Goal: Information Seeking & Learning: Learn about a topic

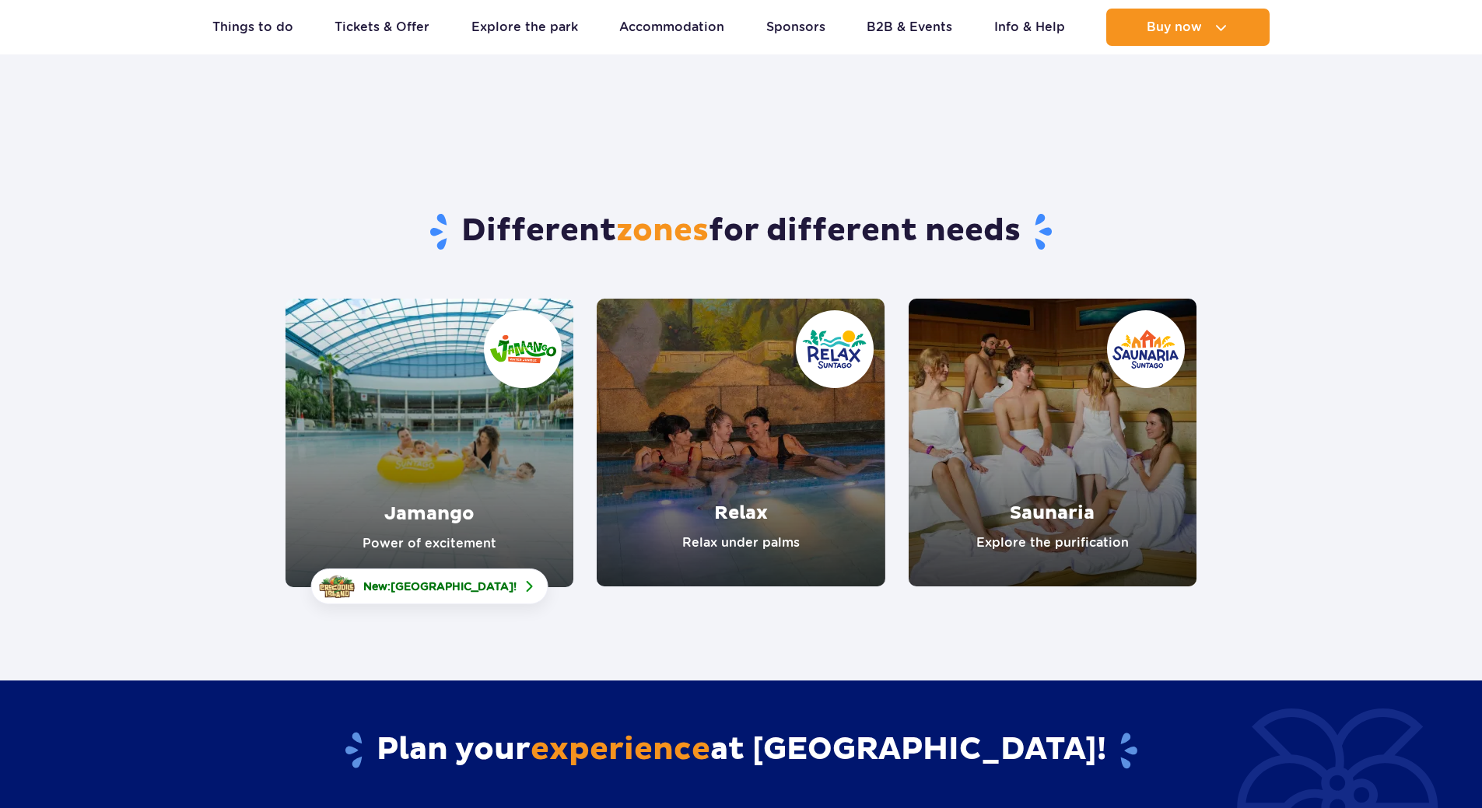
scroll to position [156, 0]
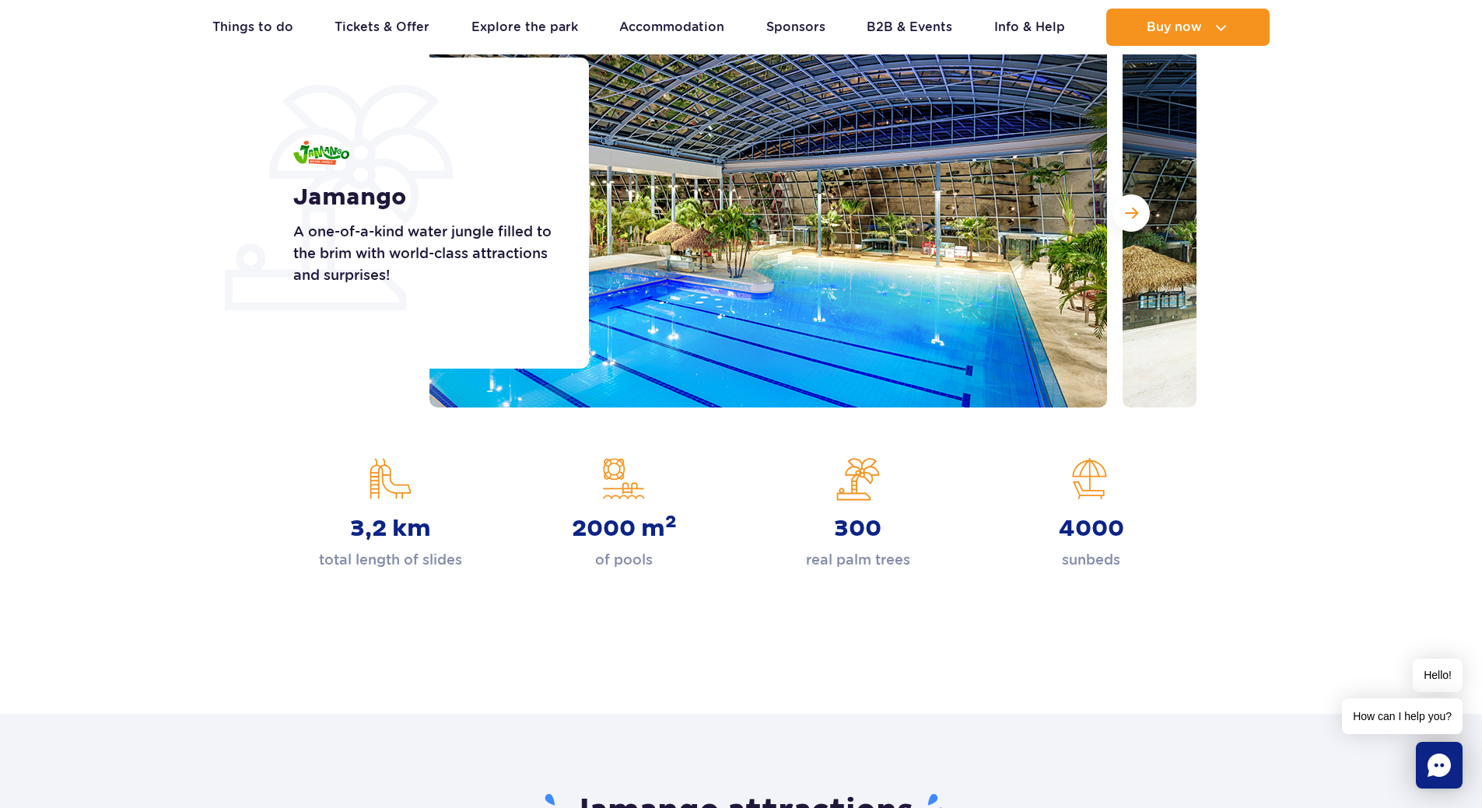
scroll to position [78, 0]
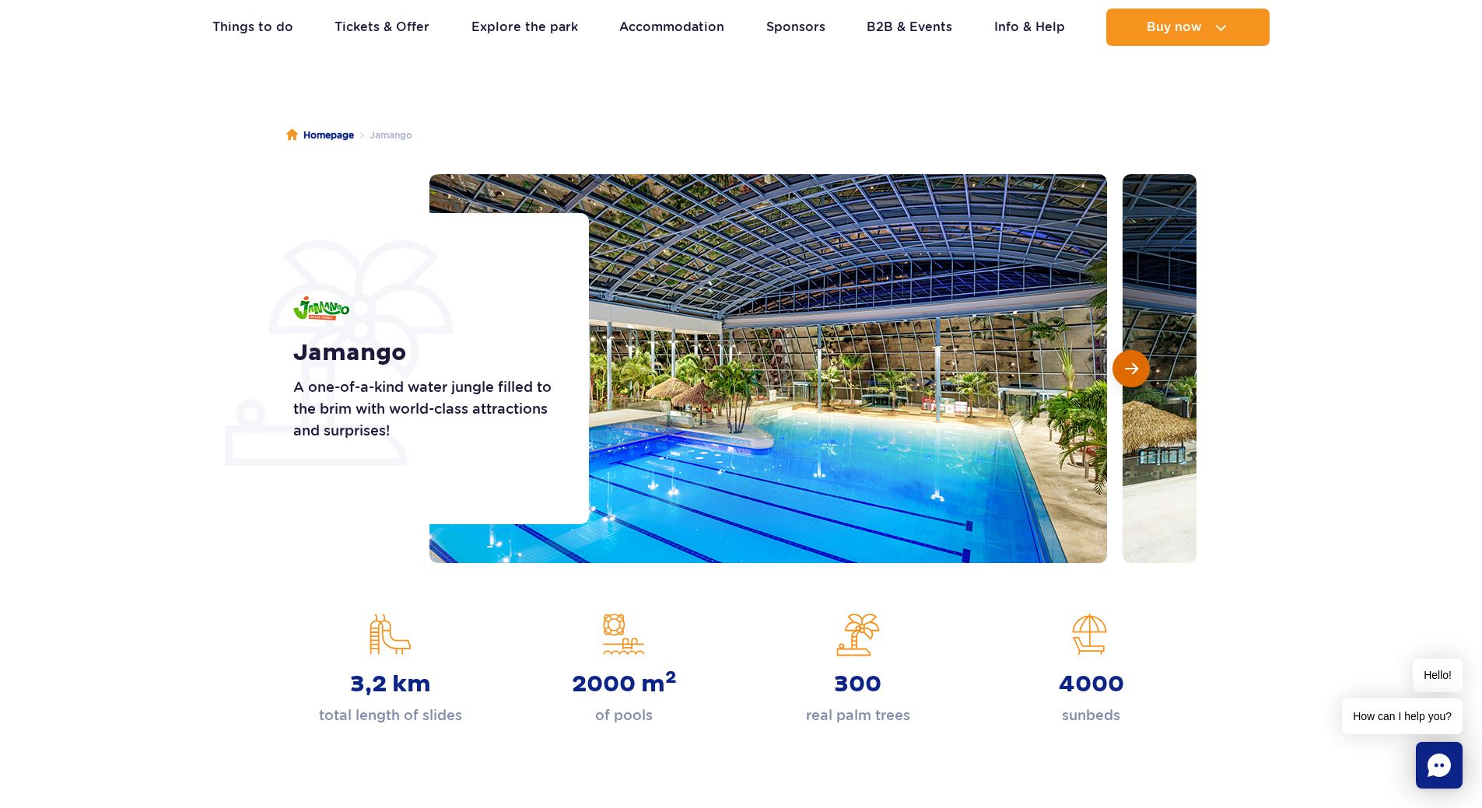
click at [1125, 362] on span "Next slide" at bounding box center [1131, 369] width 13 height 14
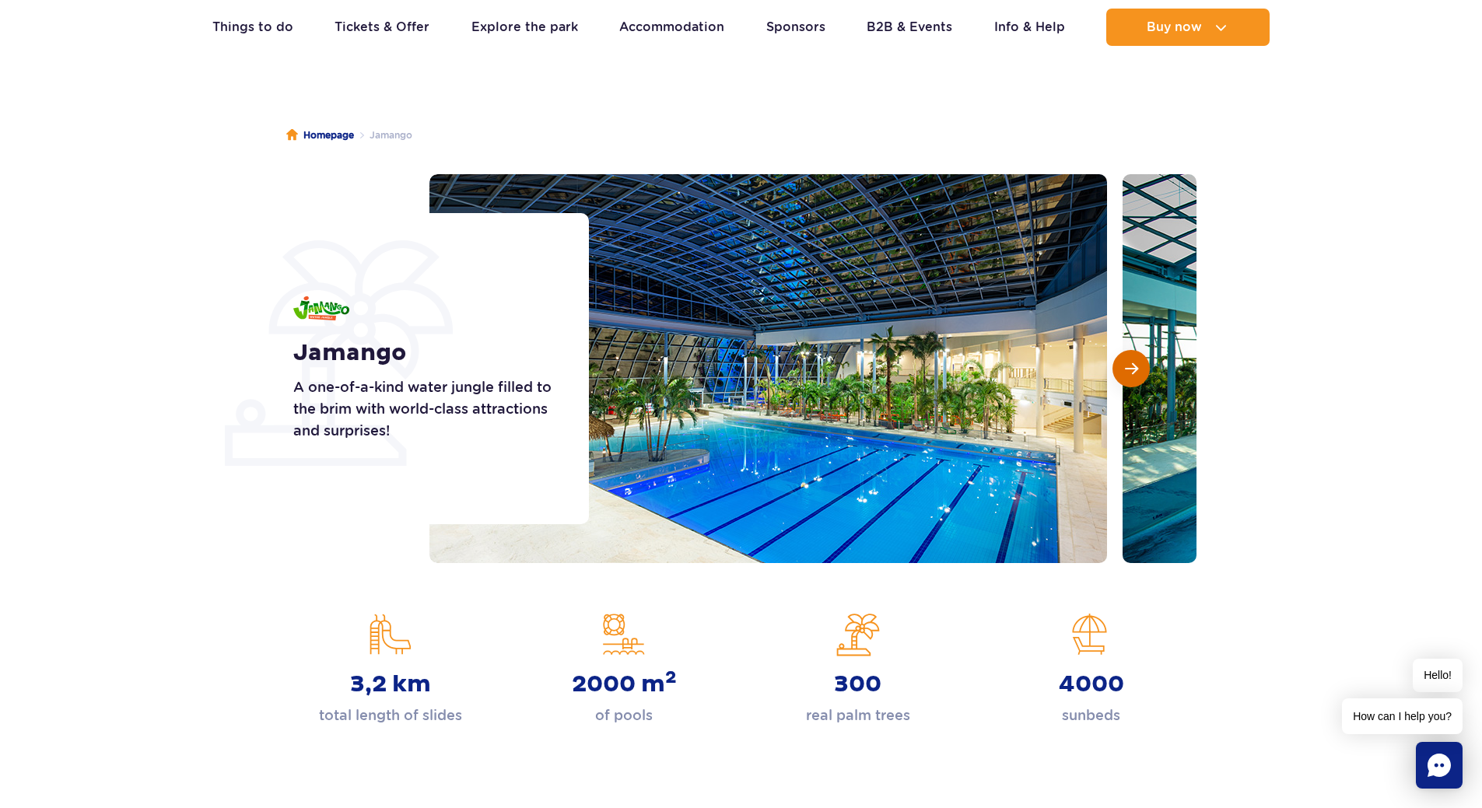
click at [1125, 362] on span "Next slide" at bounding box center [1131, 369] width 13 height 14
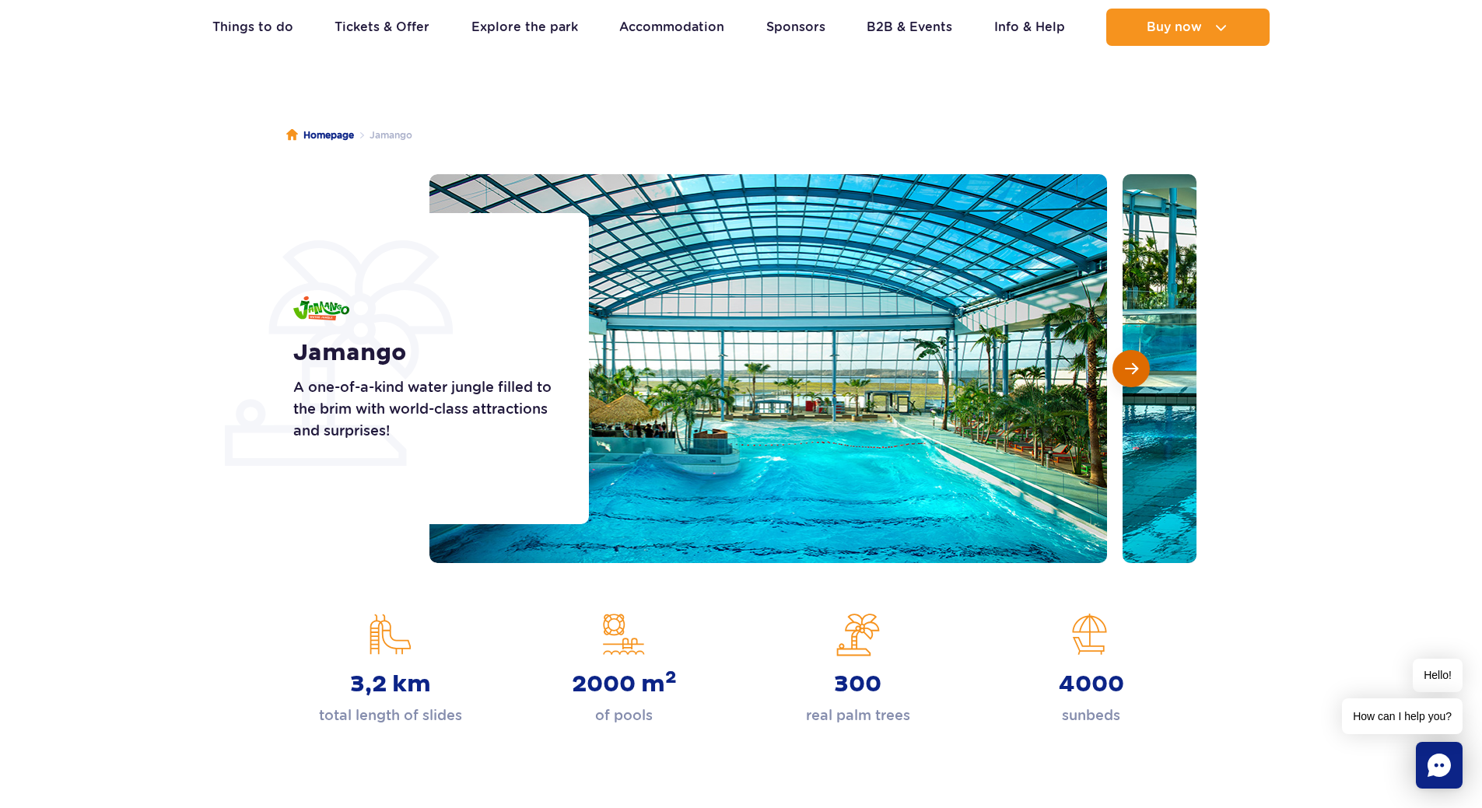
click at [1125, 362] on span "Next slide" at bounding box center [1131, 369] width 13 height 14
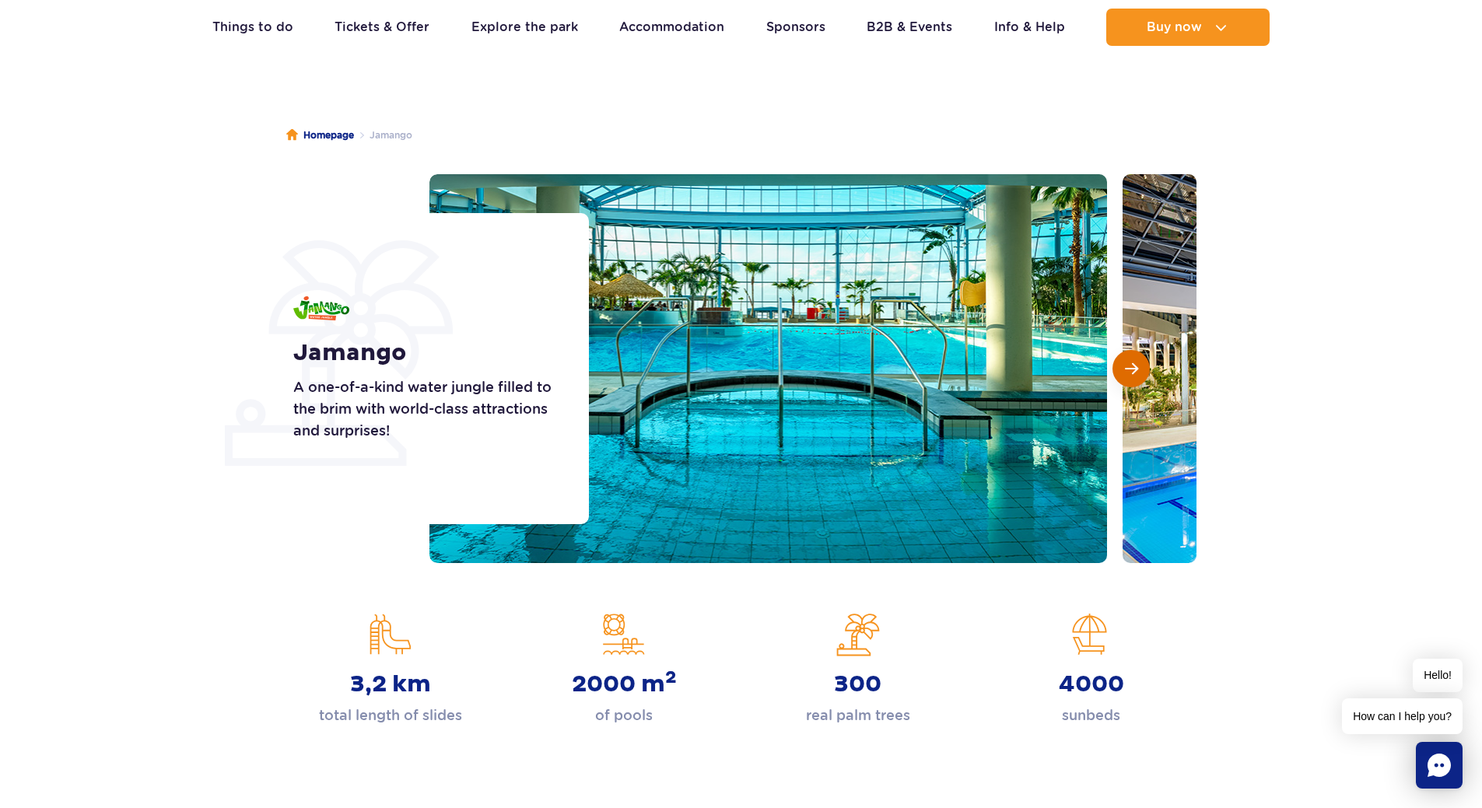
click at [1125, 362] on span "Next slide" at bounding box center [1131, 369] width 13 height 14
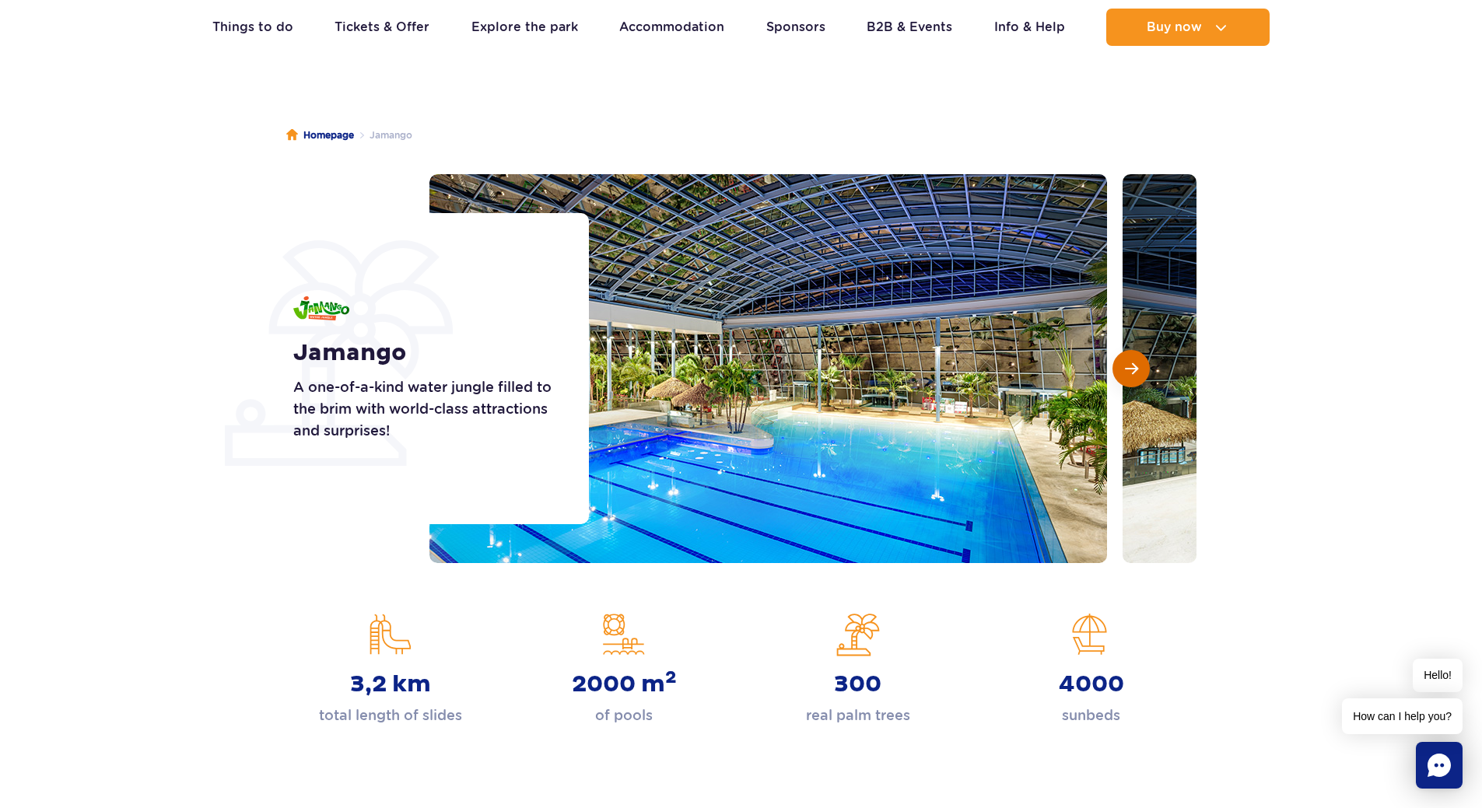
click at [1125, 362] on span "Next slide" at bounding box center [1131, 369] width 13 height 14
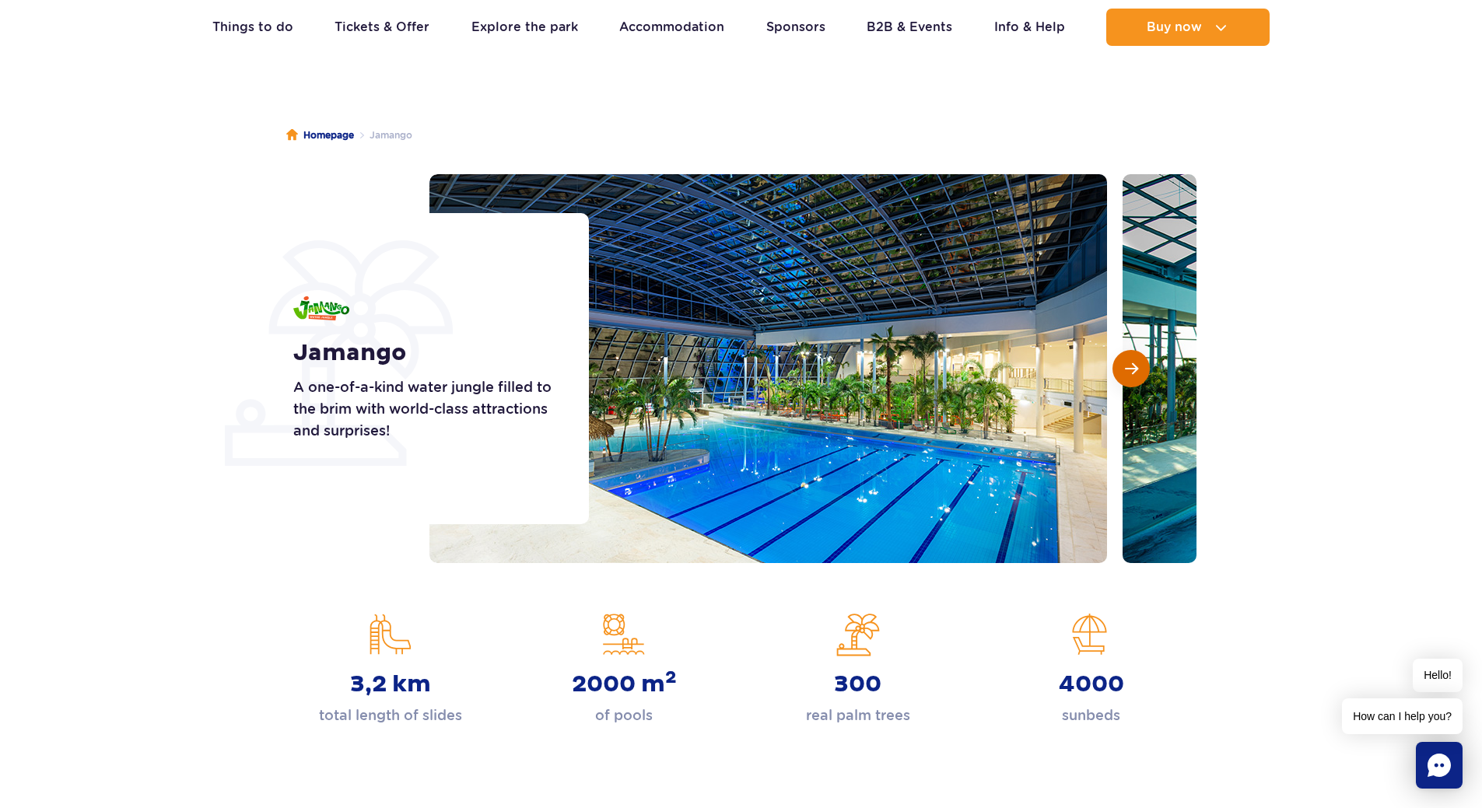
click at [1125, 372] on span "Next slide" at bounding box center [1131, 369] width 13 height 14
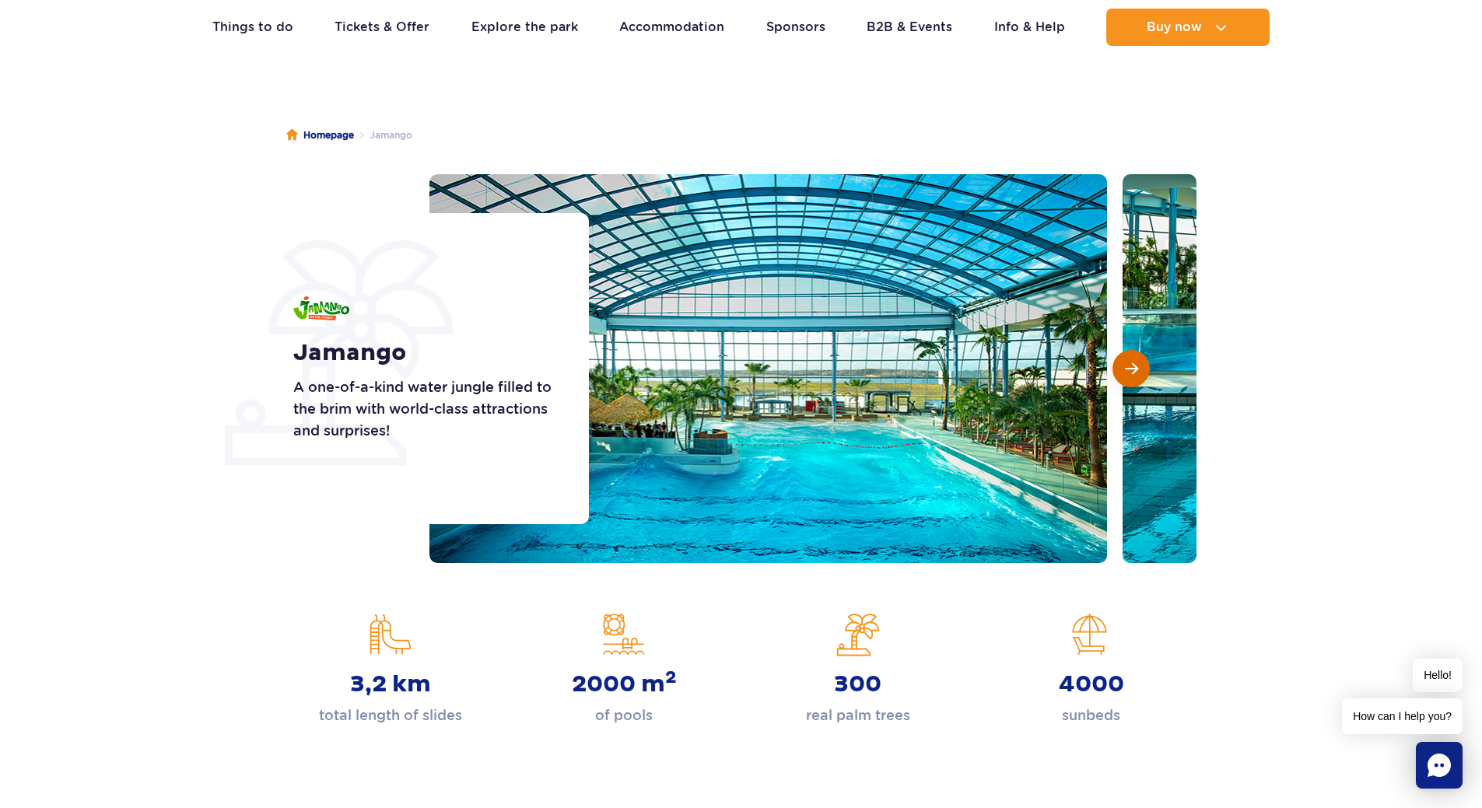
click at [1125, 372] on span "Next slide" at bounding box center [1131, 369] width 13 height 14
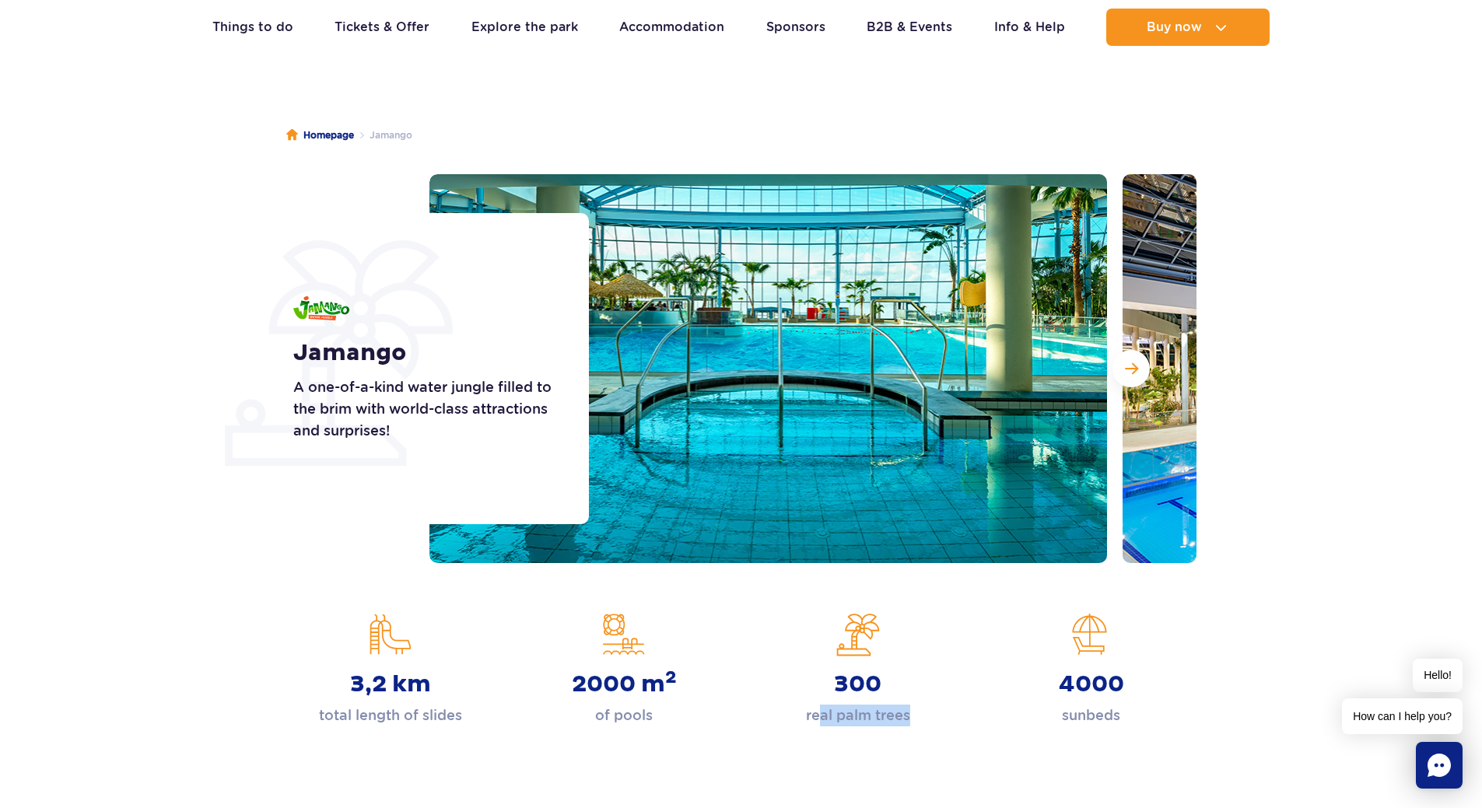
drag, startPoint x: 823, startPoint y: 716, endPoint x: 916, endPoint y: 713, distance: 93.4
click at [916, 713] on div "300 real palm trees" at bounding box center [858, 670] width 210 height 114
click at [895, 714] on p "real palm trees" at bounding box center [858, 716] width 104 height 22
click at [1116, 365] on button "Next slide" at bounding box center [1131, 368] width 37 height 37
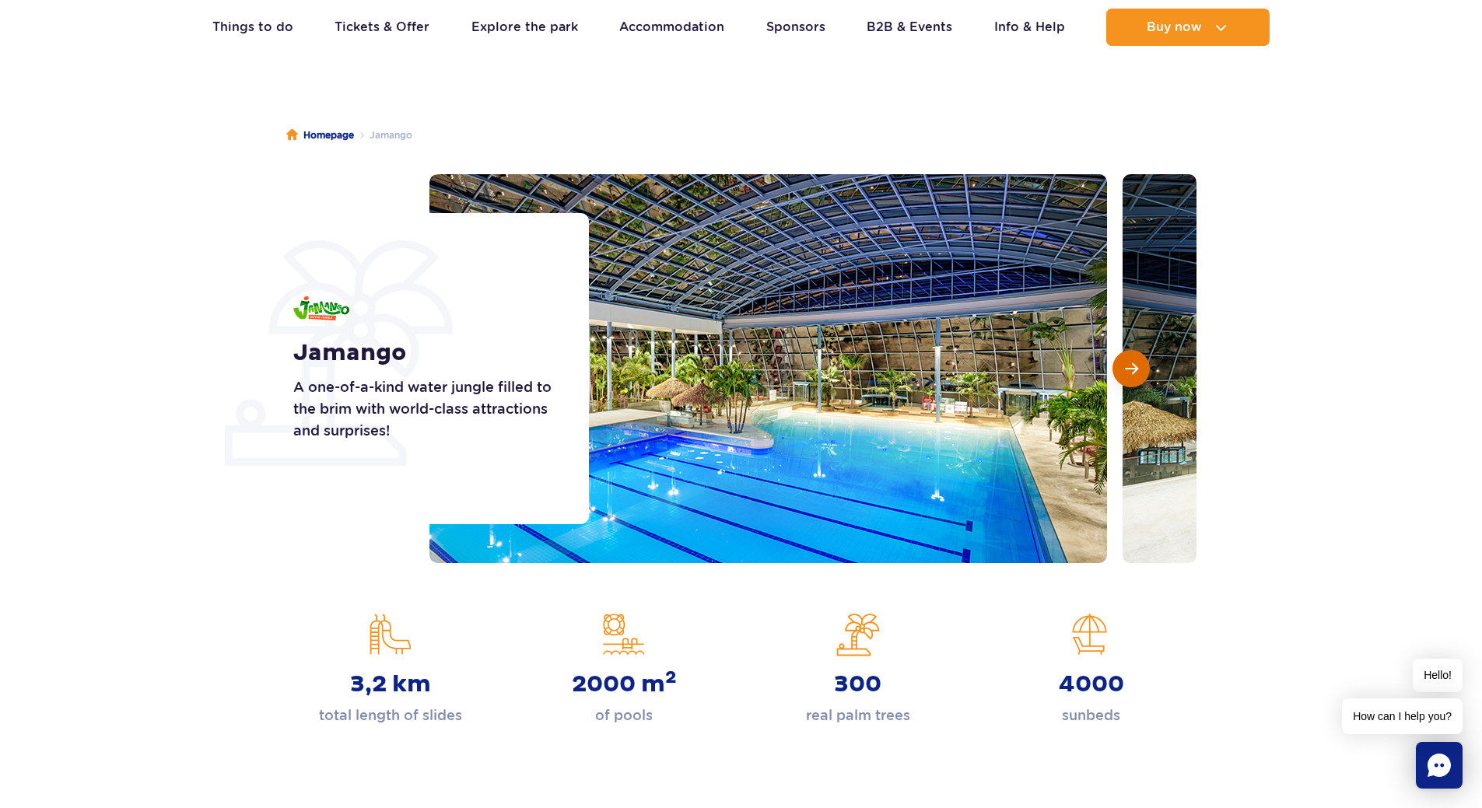
click at [1116, 365] on button "Next slide" at bounding box center [1131, 368] width 37 height 37
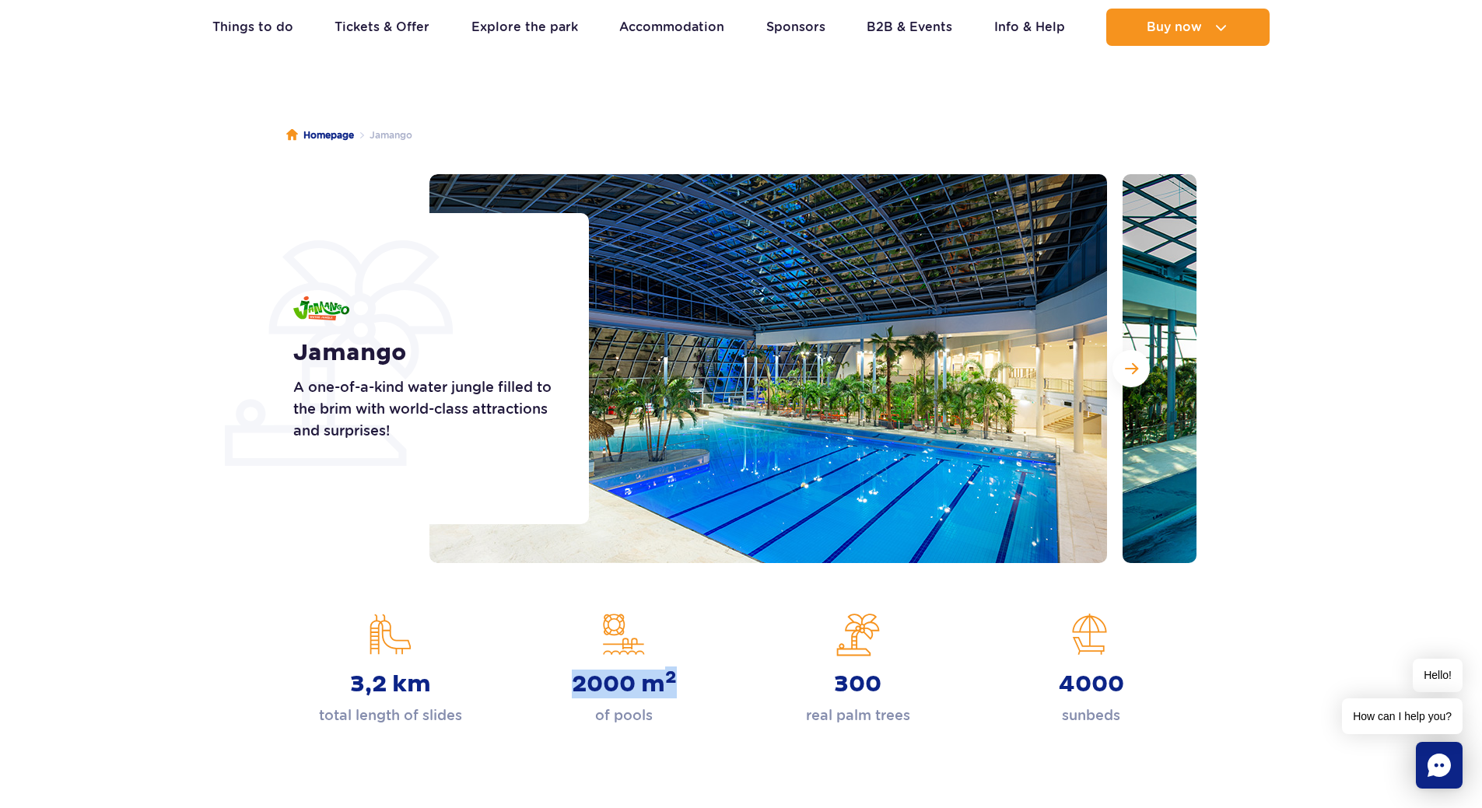
drag, startPoint x: 573, startPoint y: 688, endPoint x: 696, endPoint y: 690, distance: 122.9
click at [696, 690] on div "2000 m 2 of pools" at bounding box center [624, 670] width 210 height 114
click at [664, 692] on strong "2000 m 2" at bounding box center [624, 685] width 105 height 28
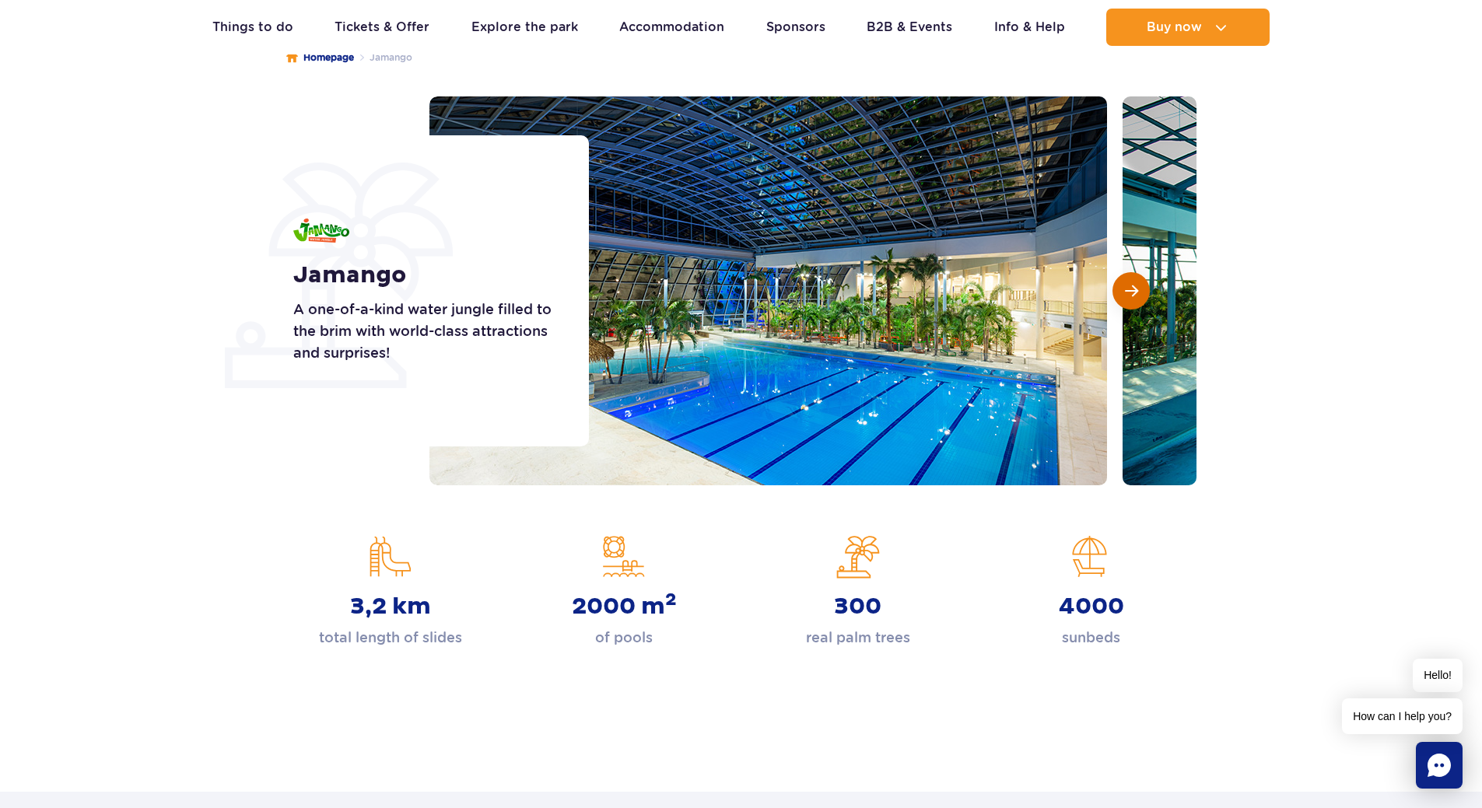
click at [1144, 290] on button "Next slide" at bounding box center [1131, 290] width 37 height 37
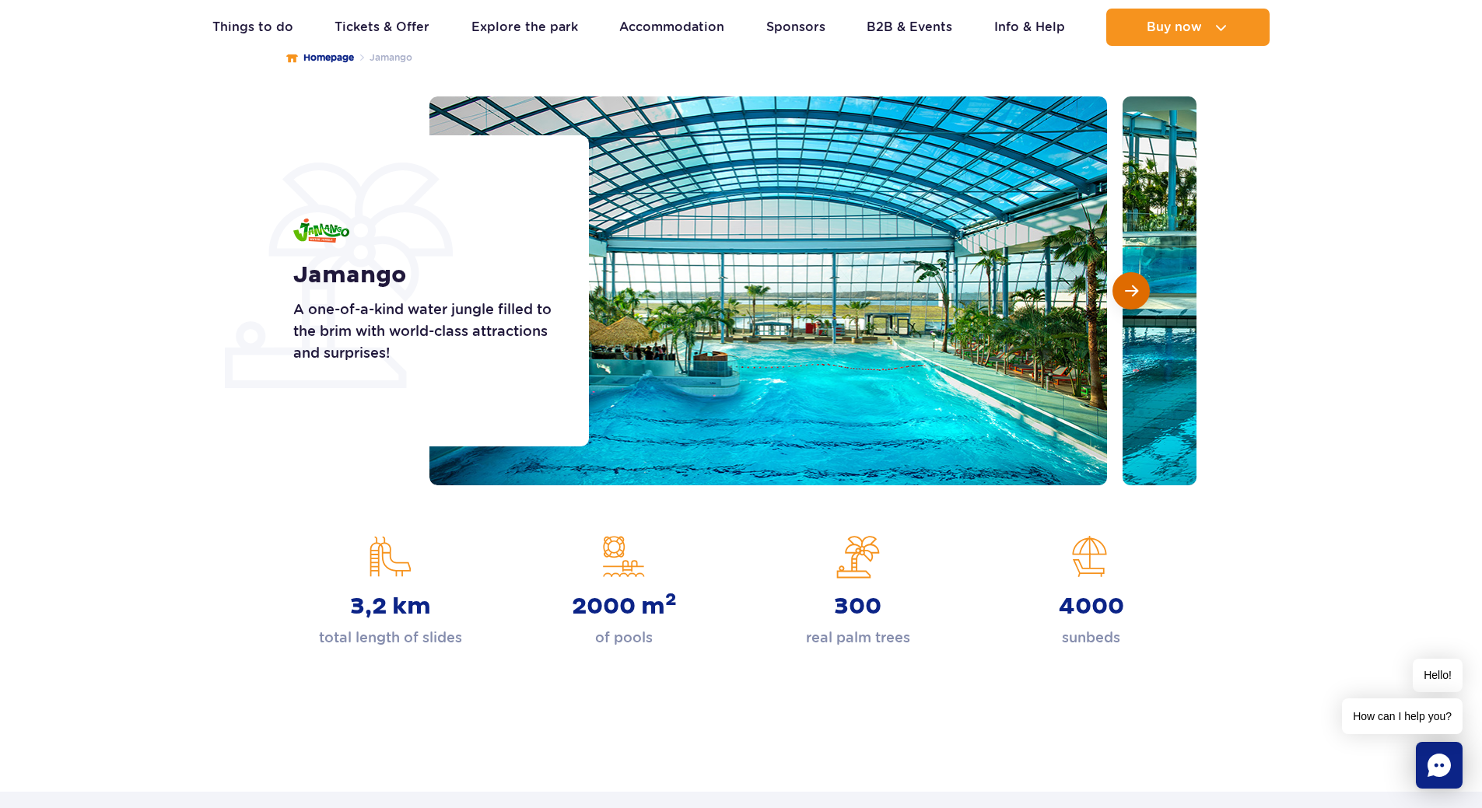
click at [1144, 290] on button "Next slide" at bounding box center [1131, 290] width 37 height 37
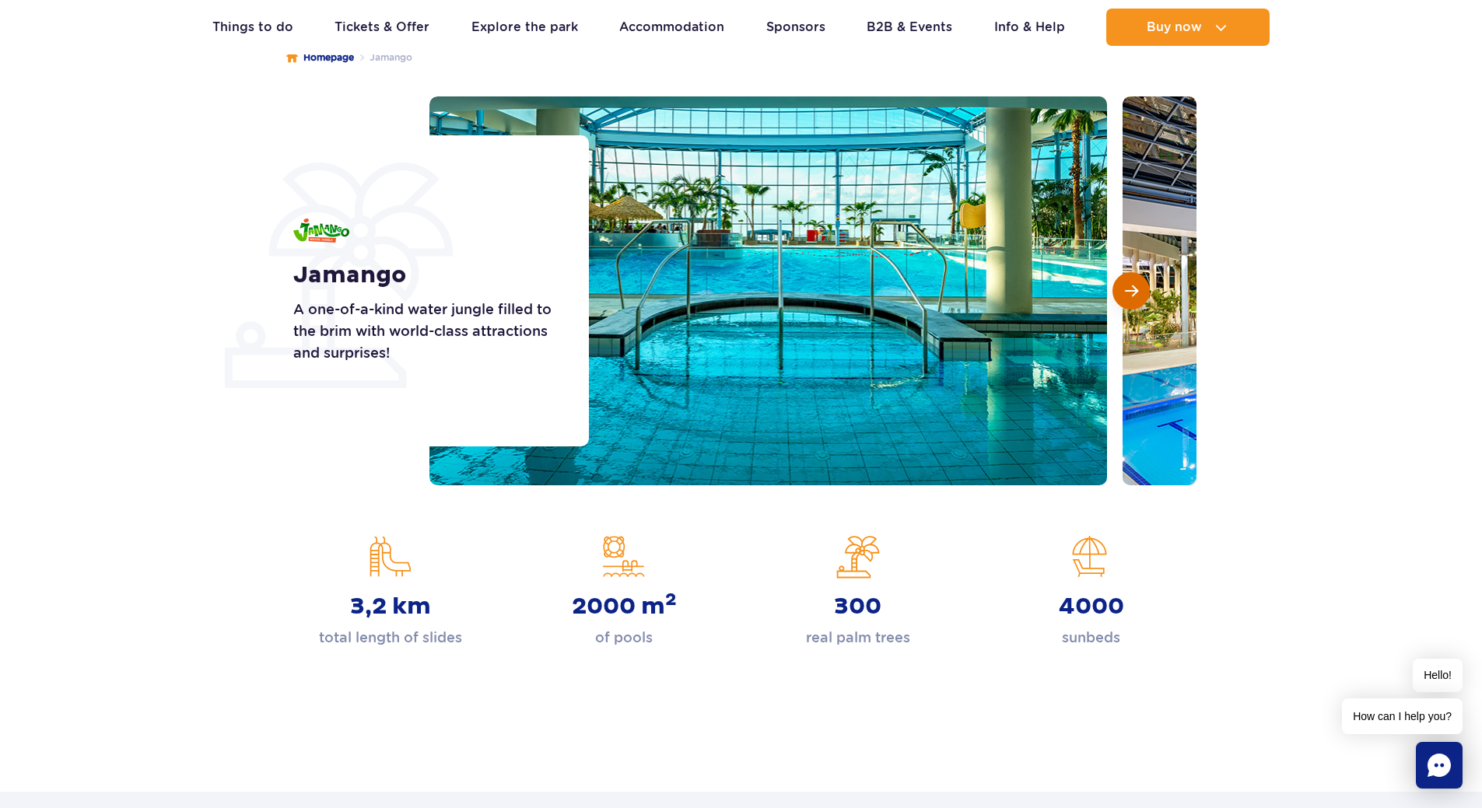
click at [1144, 290] on button "Next slide" at bounding box center [1131, 290] width 37 height 37
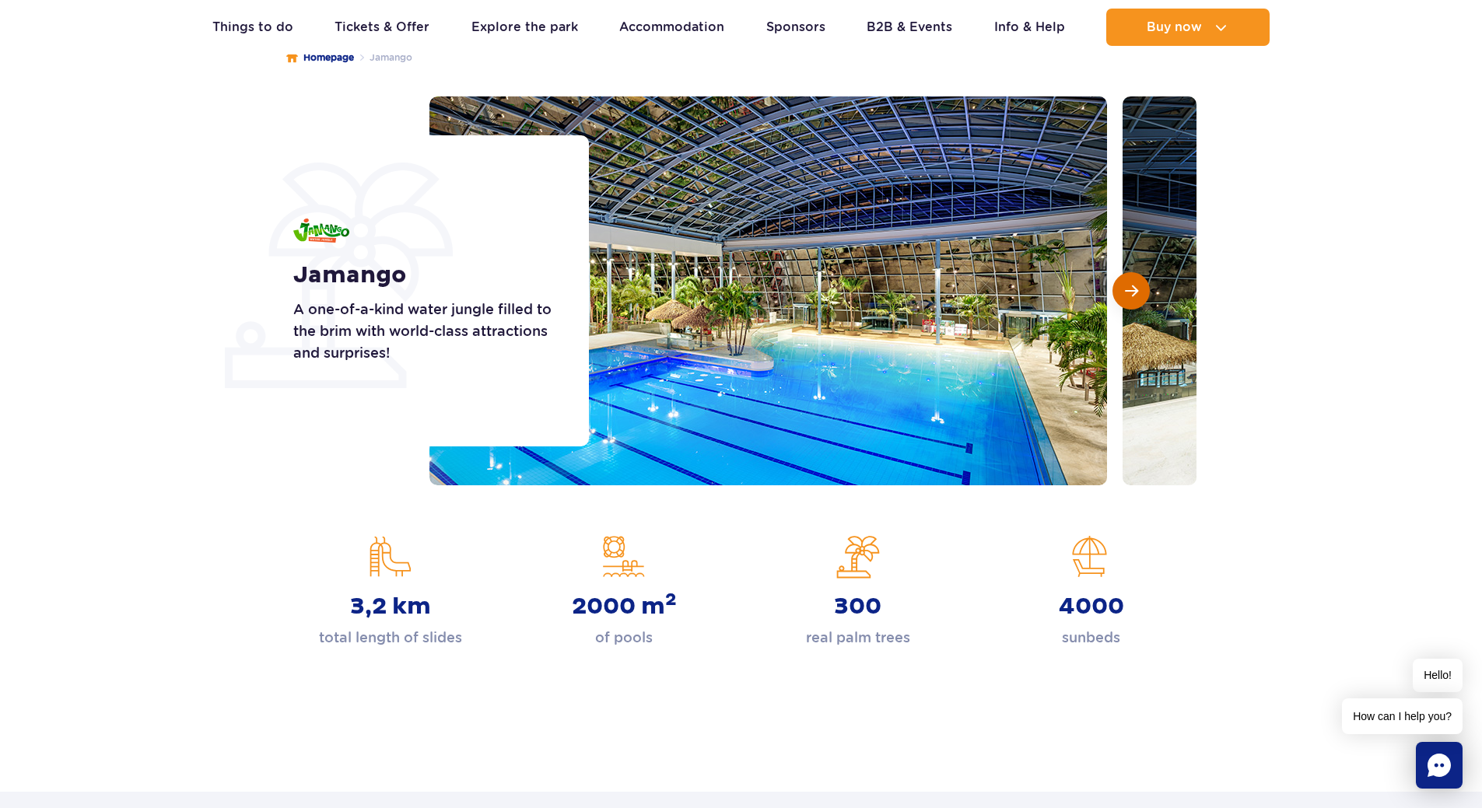
click at [1144, 290] on button "Next slide" at bounding box center [1131, 290] width 37 height 37
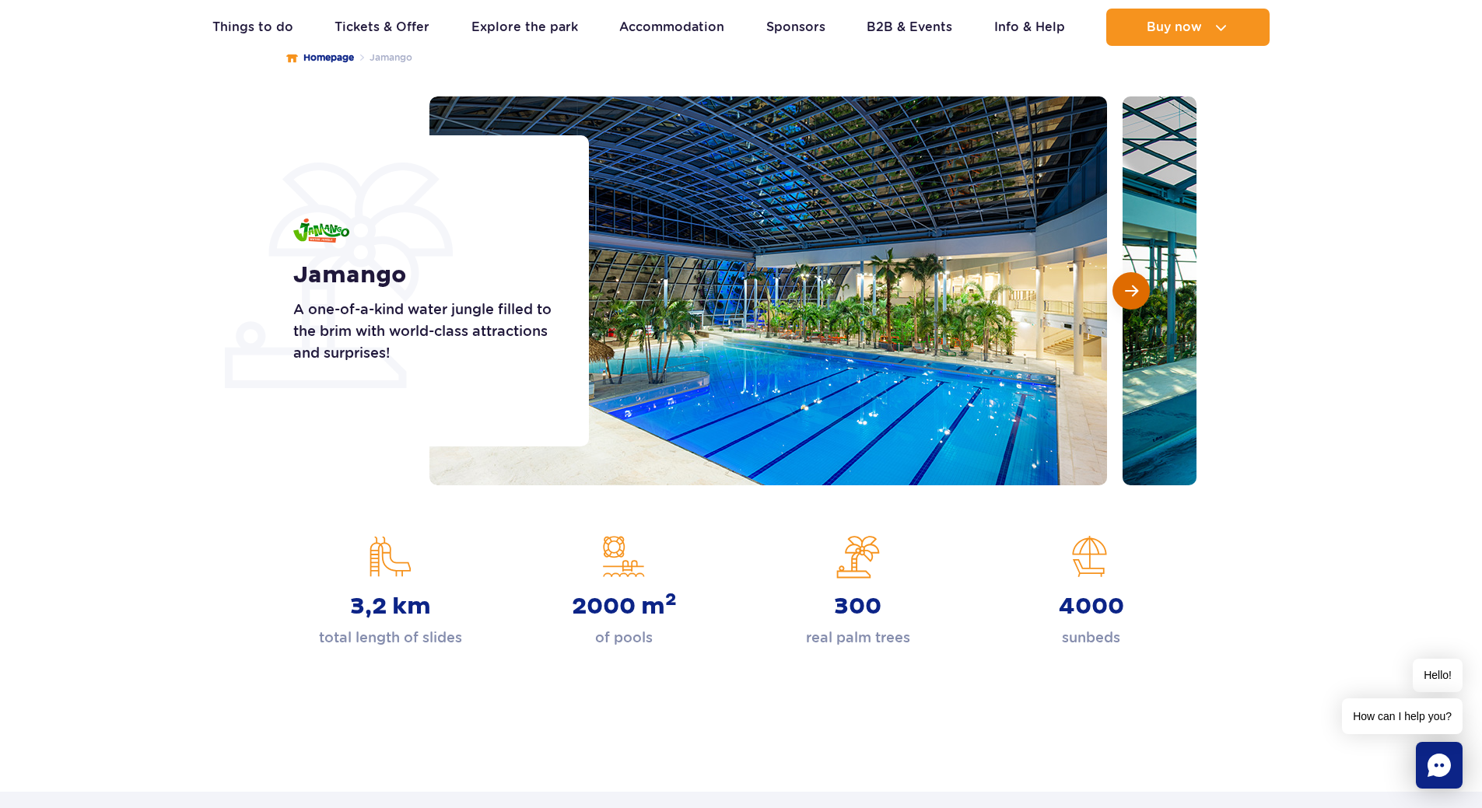
click at [1144, 290] on button "Next slide" at bounding box center [1131, 290] width 37 height 37
